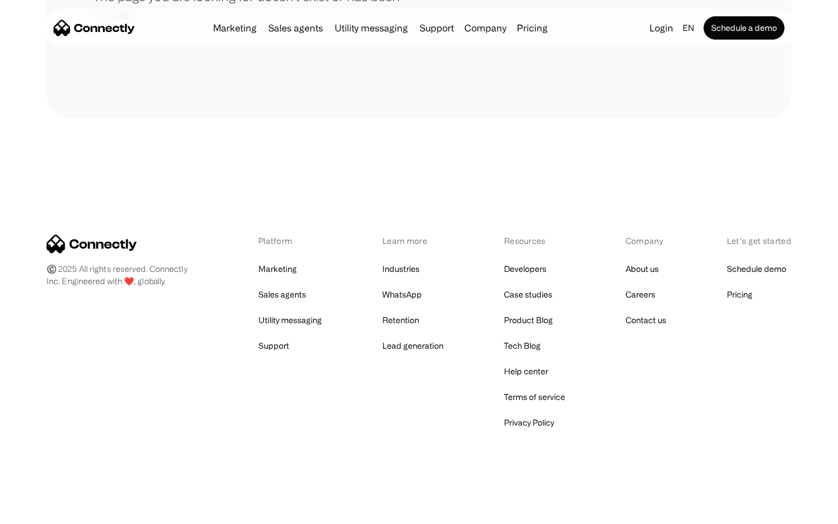
scroll to position [212, 0]
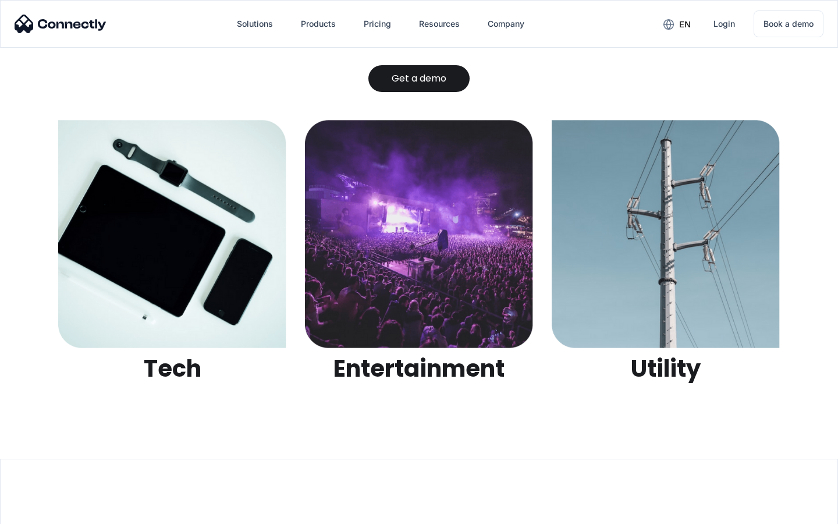
scroll to position [3671, 0]
